Goal: Information Seeking & Learning: Learn about a topic

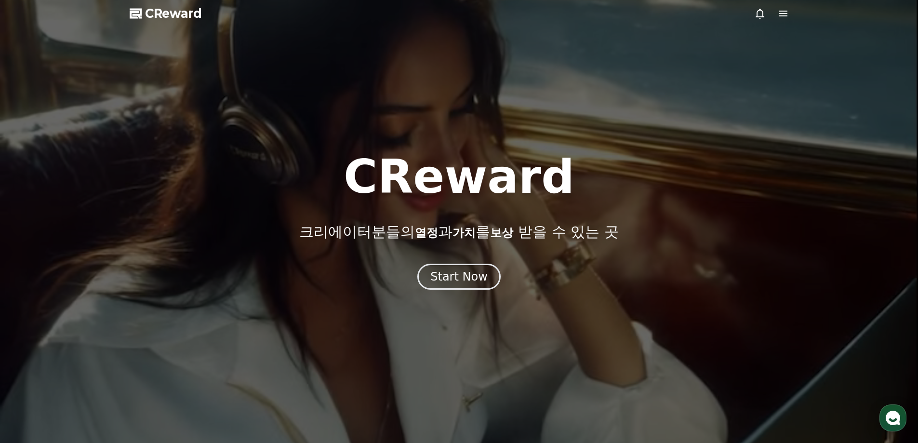
click at [790, 15] on div at bounding box center [459, 221] width 918 height 443
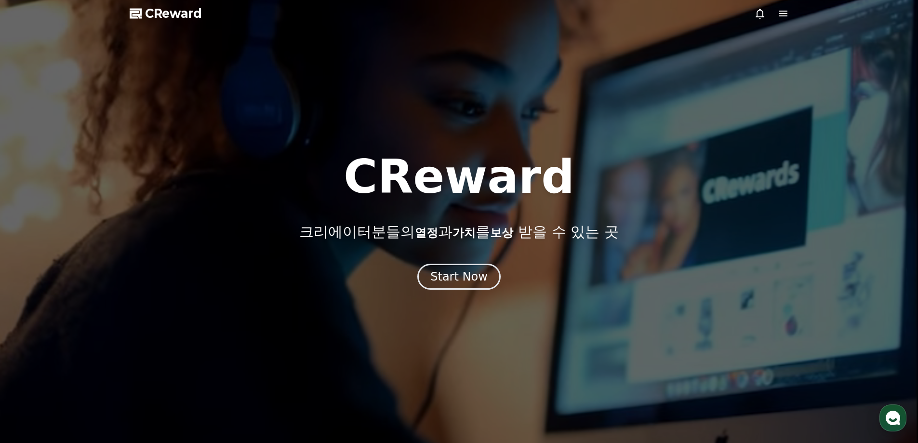
click at [786, 14] on icon at bounding box center [784, 14] width 12 height 12
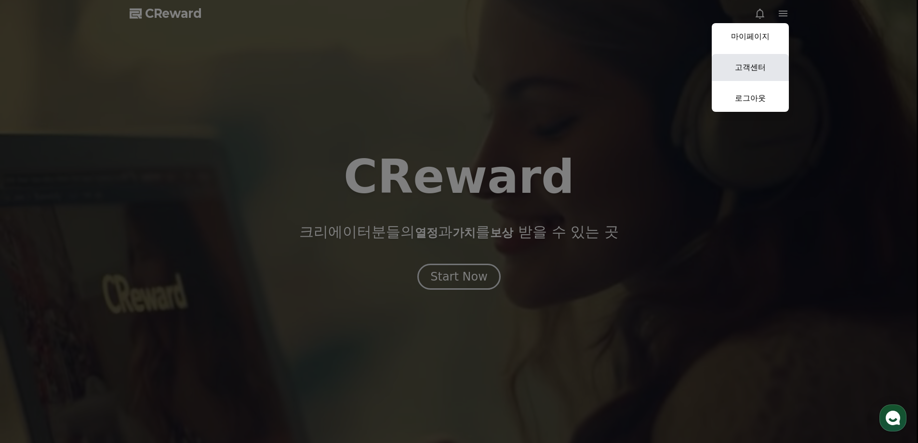
click at [767, 67] on link "고객센터" at bounding box center [750, 67] width 77 height 27
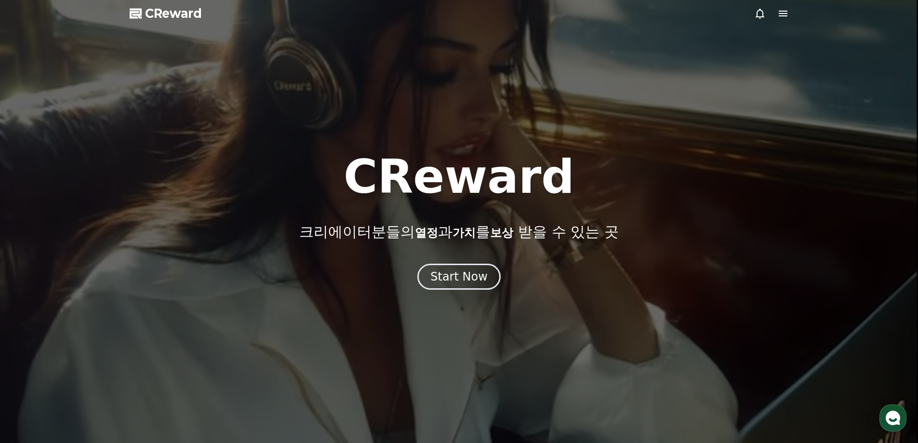
click at [782, 14] on icon at bounding box center [784, 14] width 12 height 12
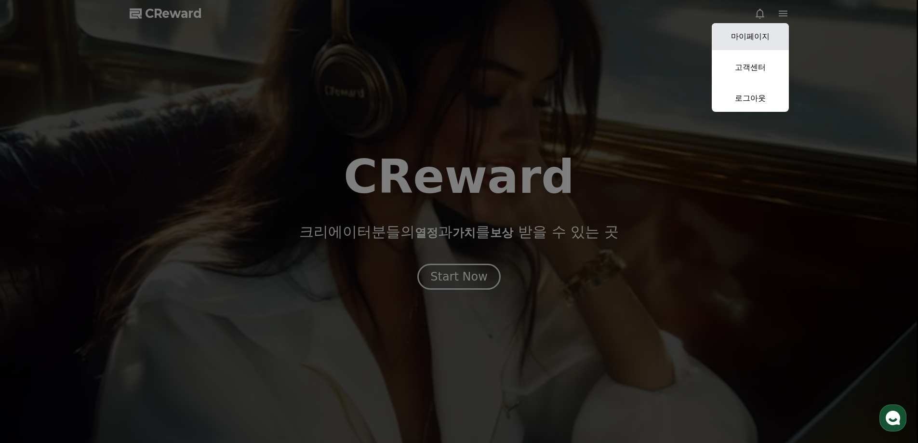
click at [767, 38] on link "마이페이지" at bounding box center [750, 36] width 77 height 27
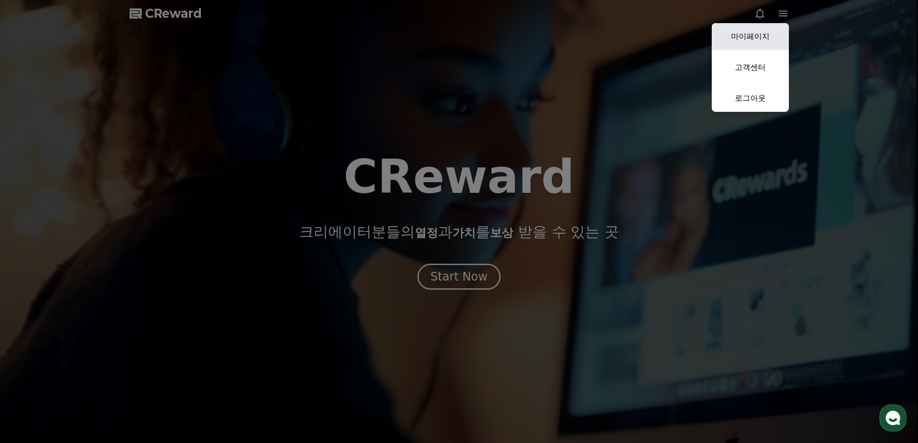
select select "**********"
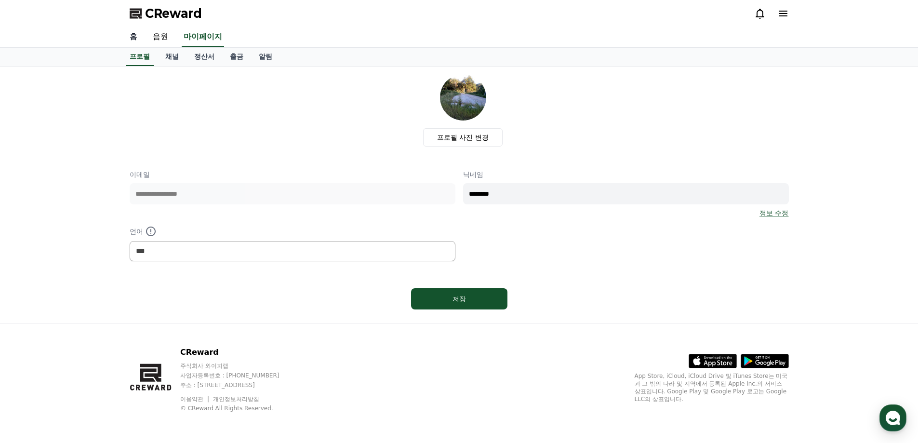
click at [133, 38] on link "홈" at bounding box center [133, 37] width 23 height 20
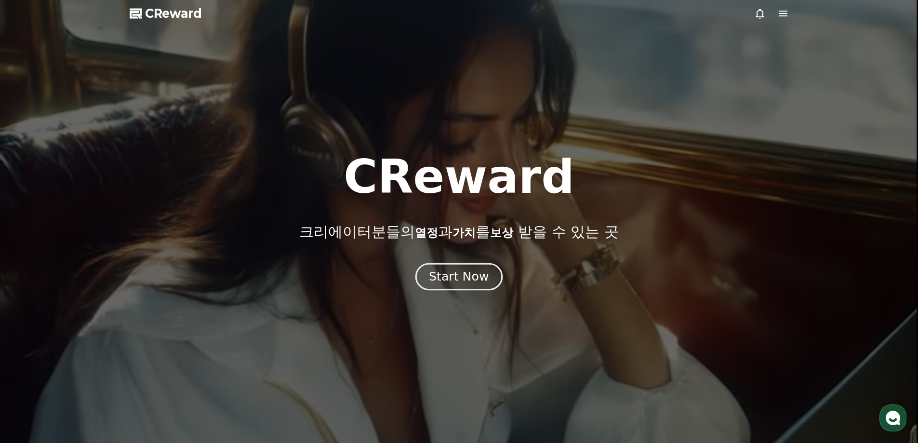
click at [476, 285] on button "Start Now" at bounding box center [459, 276] width 87 height 27
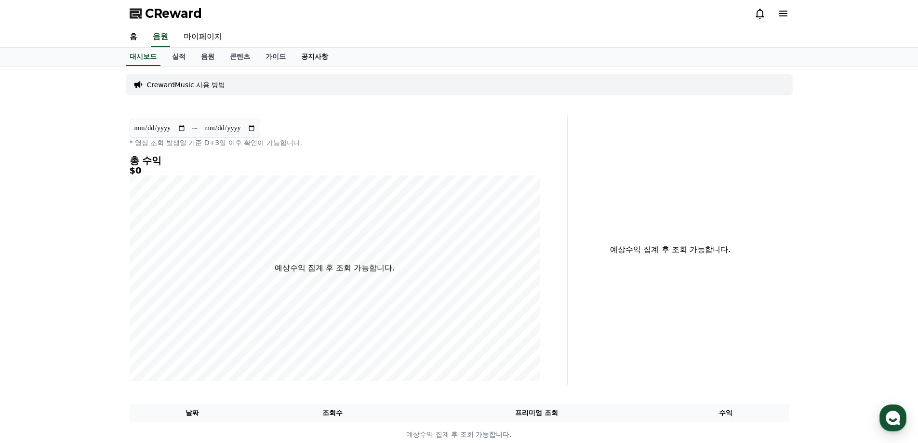
click at [307, 61] on link "공지사항" at bounding box center [315, 57] width 42 height 18
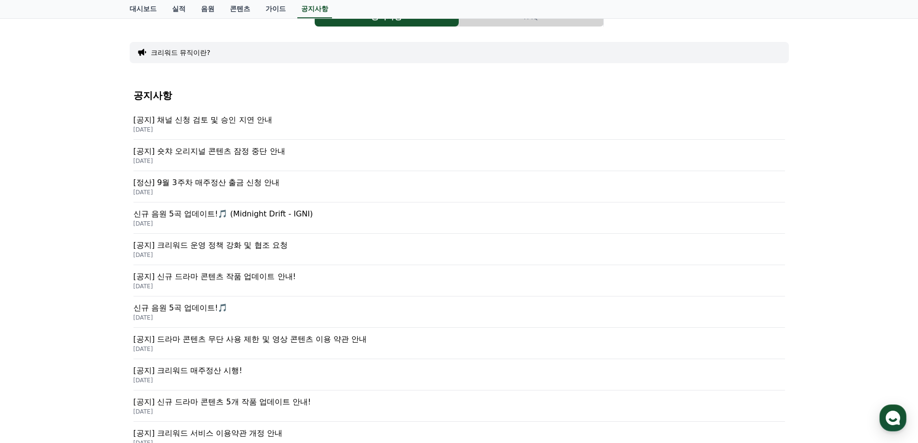
scroll to position [96, 0]
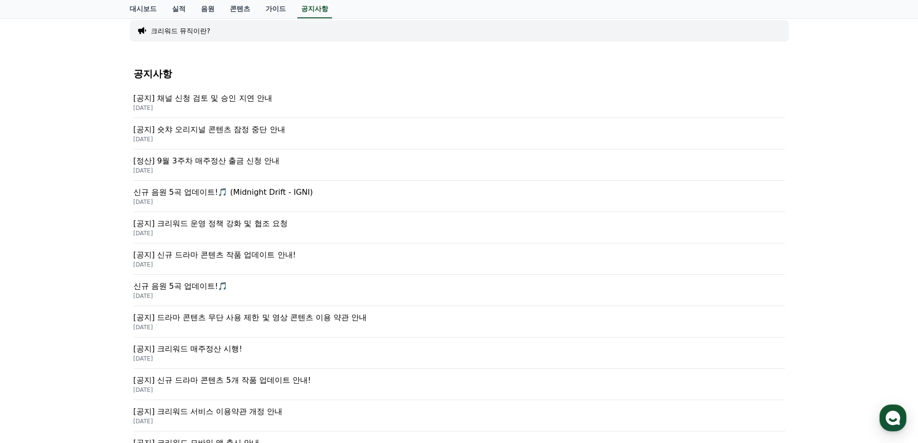
click at [265, 225] on p "[공지] 크리워드 운영 정책 강화 및 협조 요청" at bounding box center [460, 224] width 652 height 12
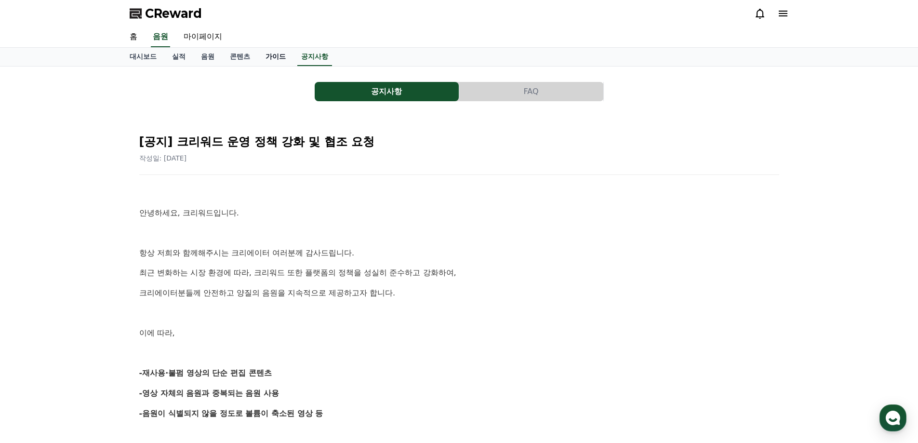
click at [271, 55] on link "가이드" at bounding box center [276, 57] width 36 height 18
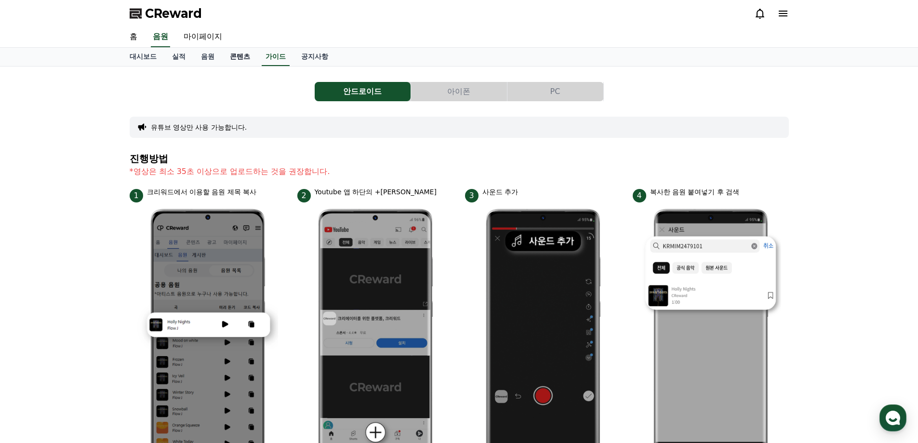
click at [248, 56] on link "콘텐츠" at bounding box center [240, 57] width 36 height 18
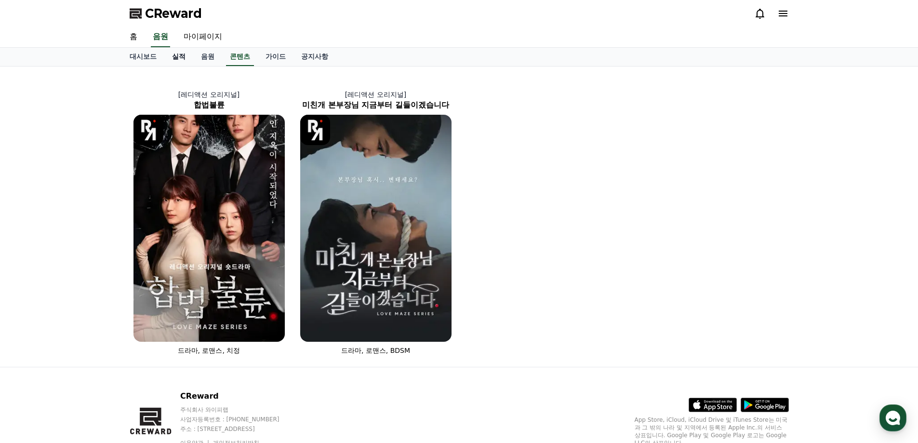
click at [192, 58] on link "실적" at bounding box center [178, 57] width 29 height 18
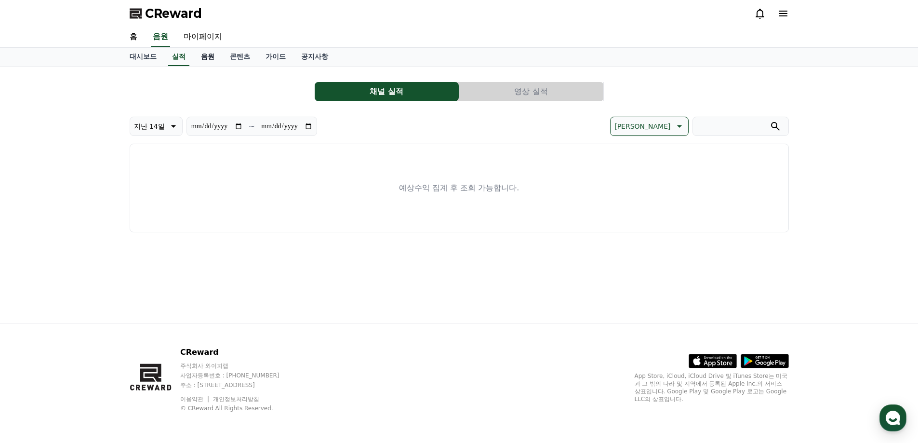
click at [208, 58] on link "음원" at bounding box center [207, 57] width 29 height 18
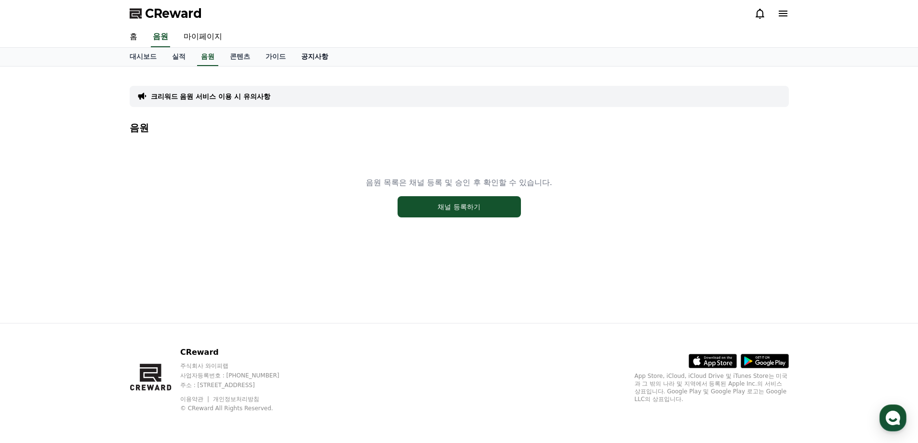
click at [318, 55] on link "공지사항" at bounding box center [315, 57] width 42 height 18
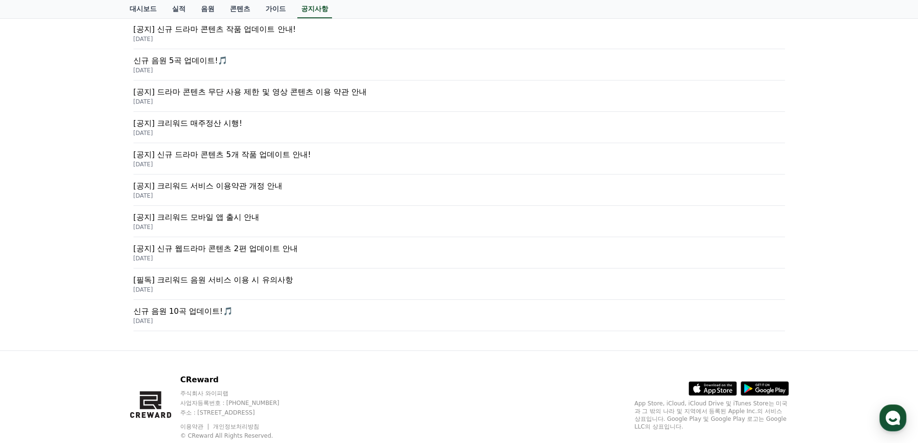
scroll to position [337, 0]
